Goal: Task Accomplishment & Management: Manage account settings

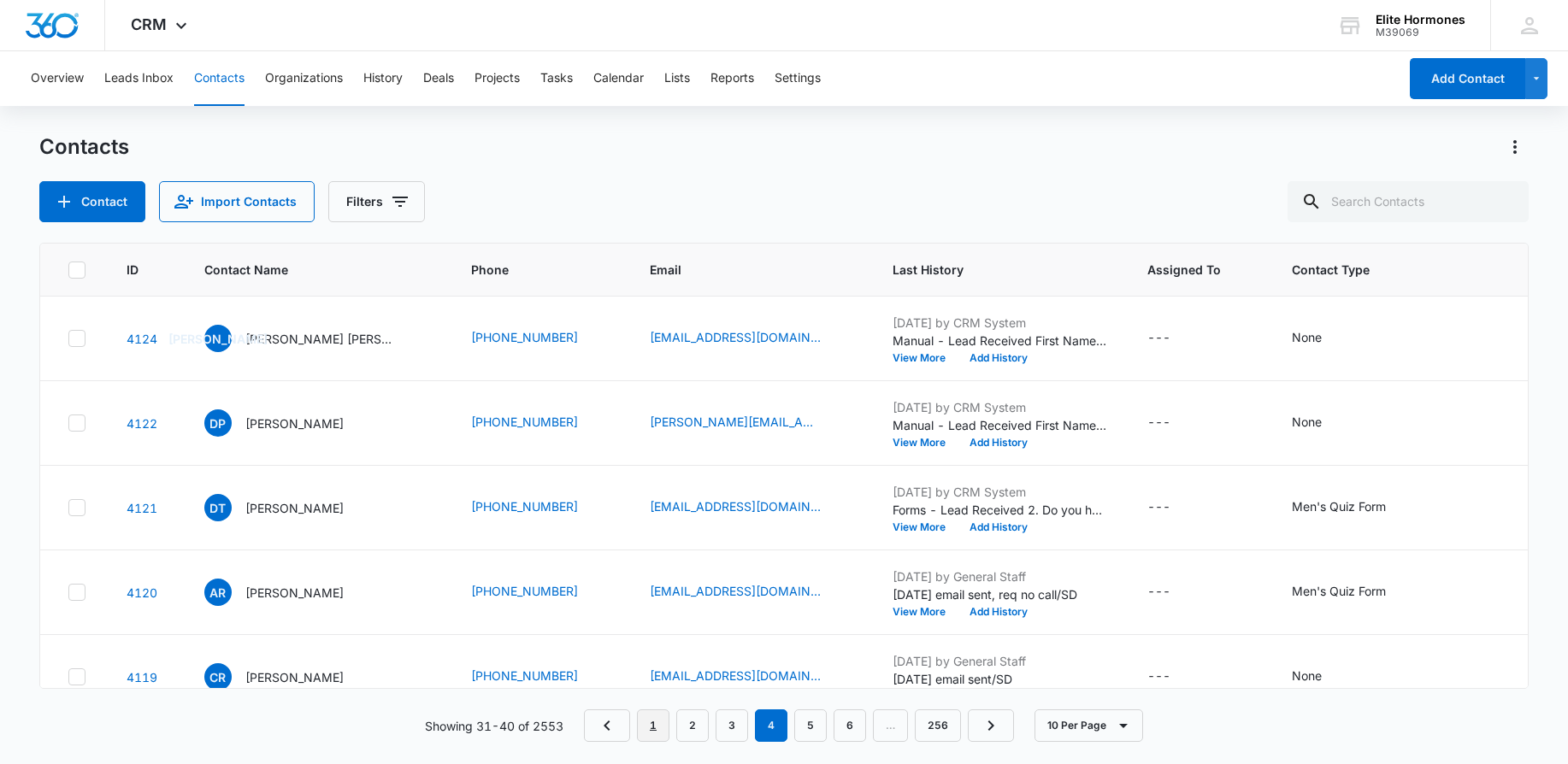
click at [664, 727] on link "1" at bounding box center [653, 725] width 33 height 33
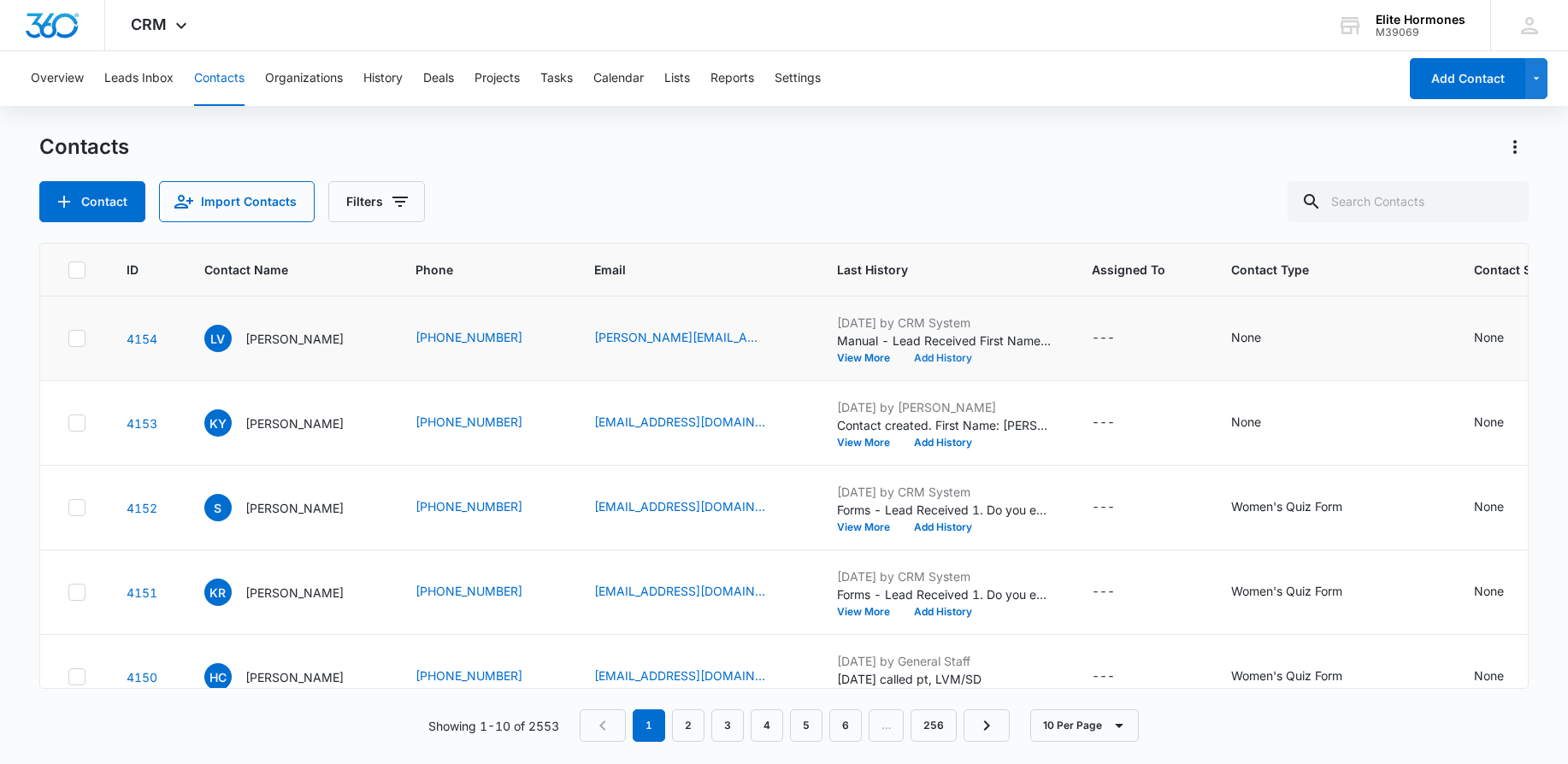
click at [959, 355] on button "Add History" at bounding box center [943, 358] width 83 height 10
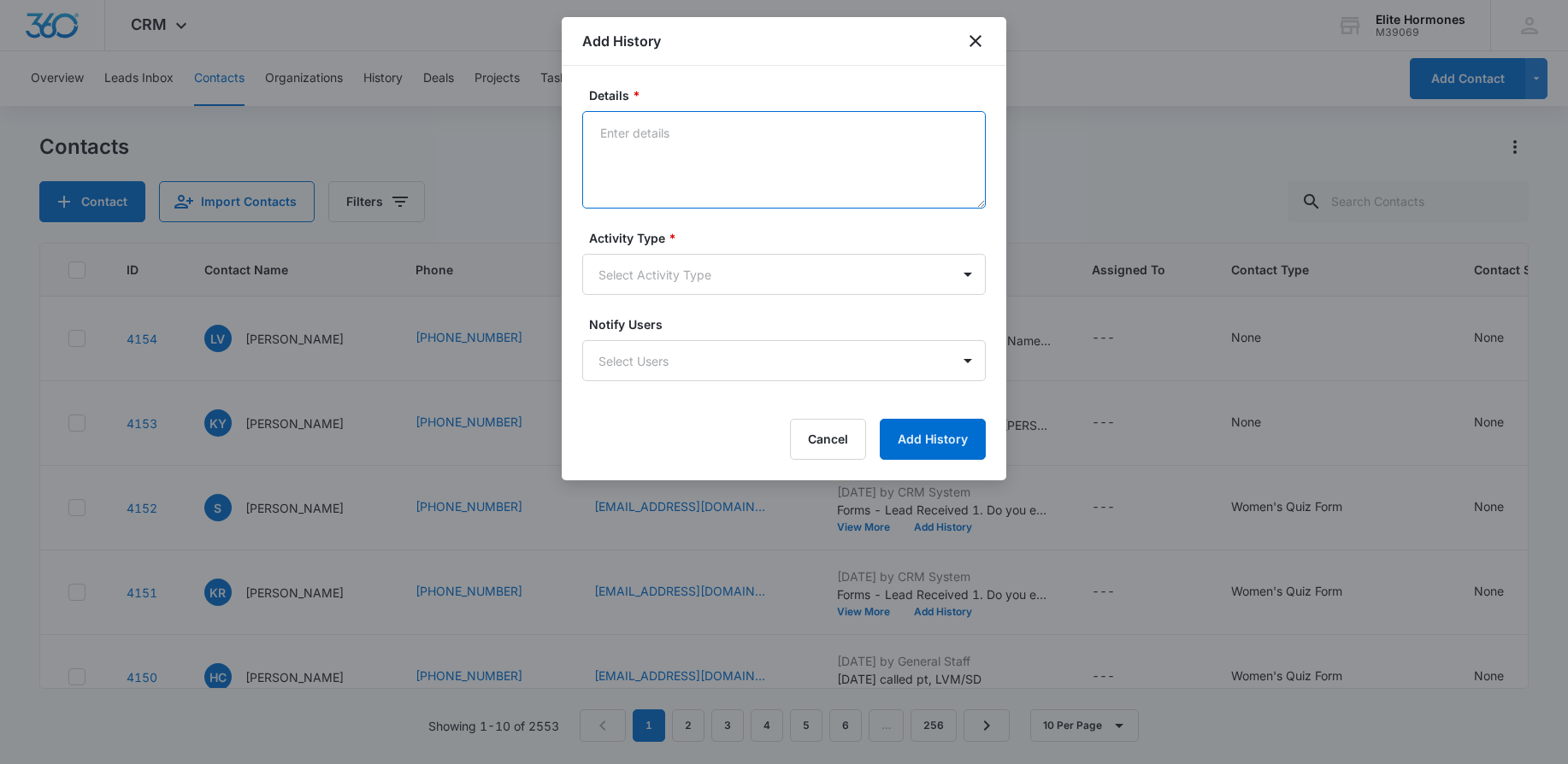
click at [784, 142] on textarea "Details *" at bounding box center [784, 160] width 404 height 97
type textarea "[DATE] email sent/SD"
click at [945, 428] on button "Add History" at bounding box center [932, 439] width 106 height 41
click at [844, 282] on body "CRM Apps Reputation Websites Forms CRM Email Social Content Ads Intelligence Fi…" at bounding box center [784, 382] width 1568 height 764
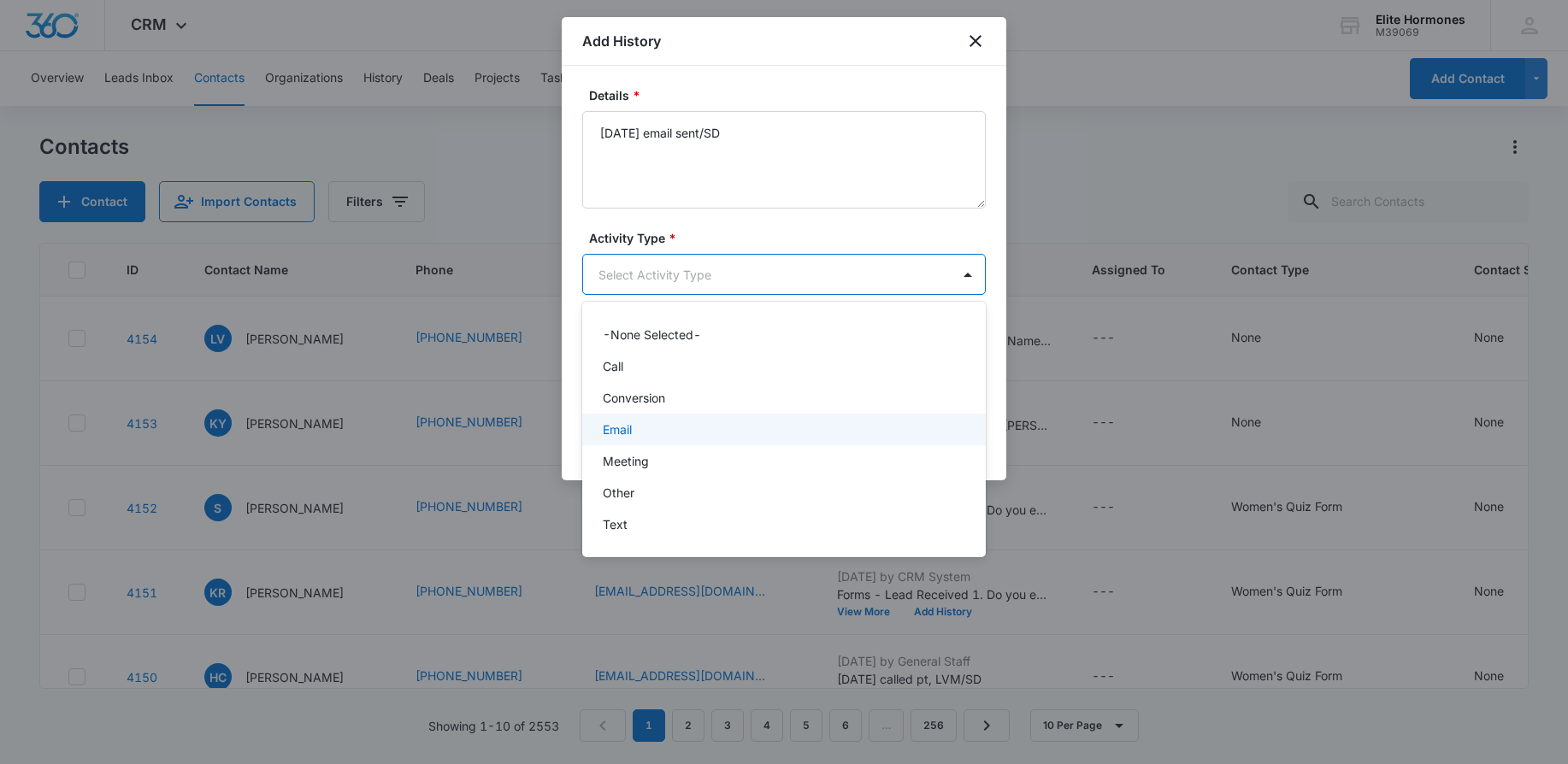
click at [825, 429] on div "Email" at bounding box center [782, 430] width 359 height 18
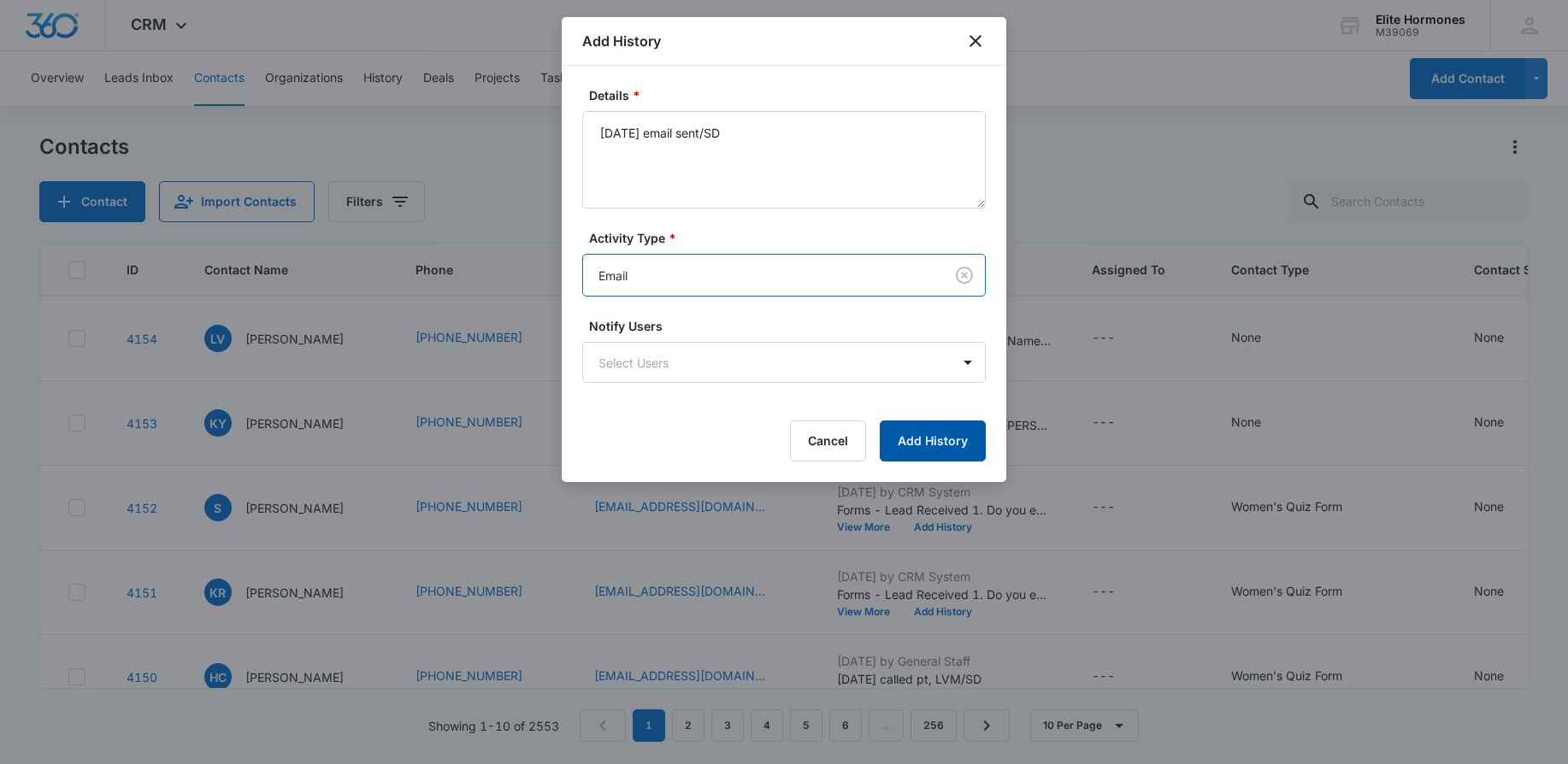
click at [911, 447] on button "Add History" at bounding box center [932, 441] width 106 height 41
